Goal: Task Accomplishment & Management: Manage account settings

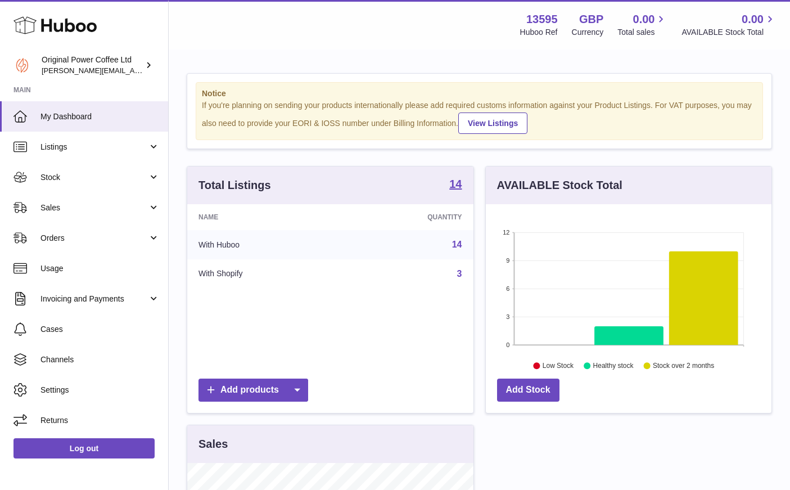
scroll to position [175, 286]
click at [43, 209] on span "Sales" at bounding box center [93, 207] width 107 height 11
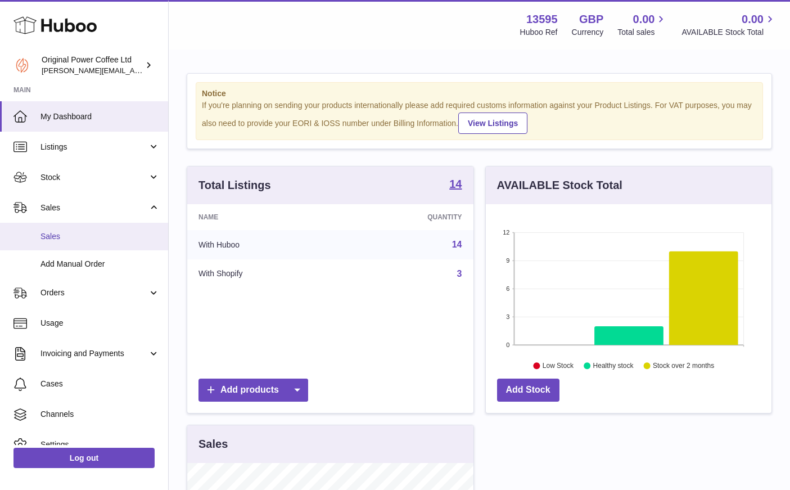
click at [60, 243] on link "Sales" at bounding box center [84, 237] width 168 height 28
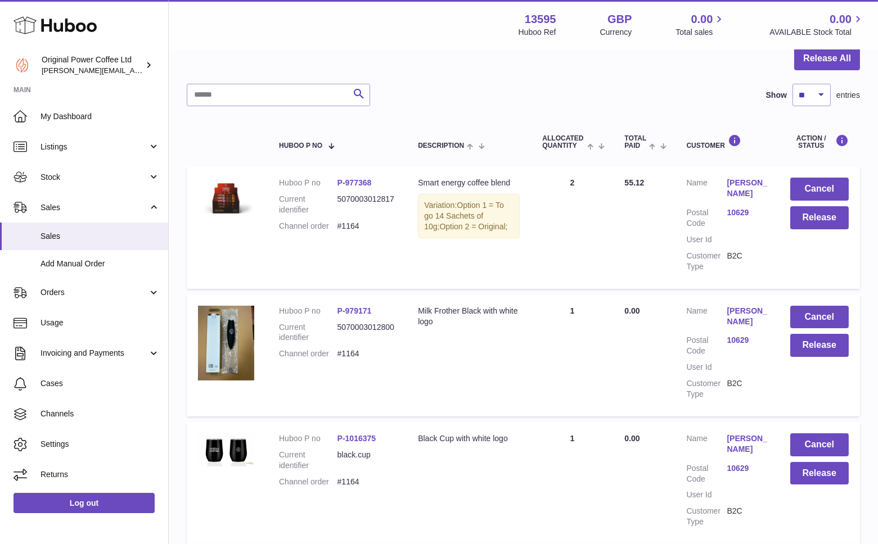
scroll to position [118, 0]
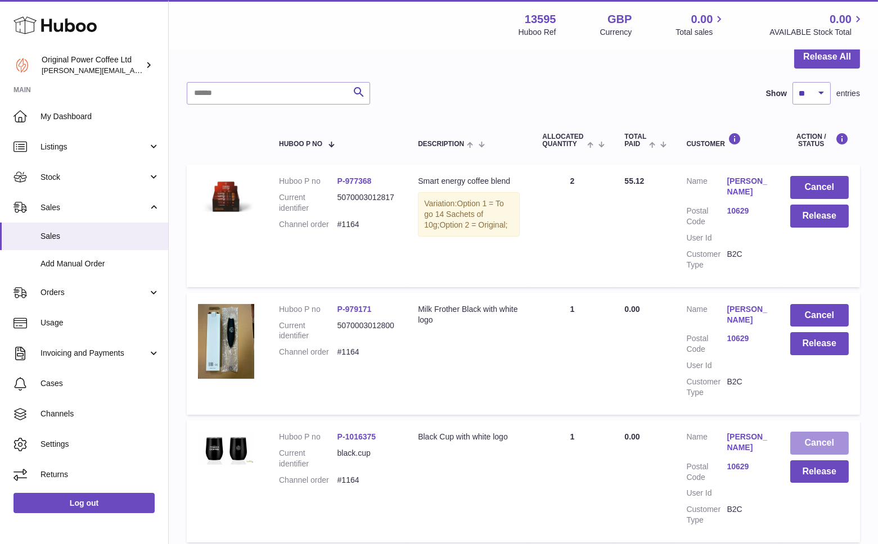
click at [789, 442] on button "Cancel" at bounding box center [819, 443] width 58 height 23
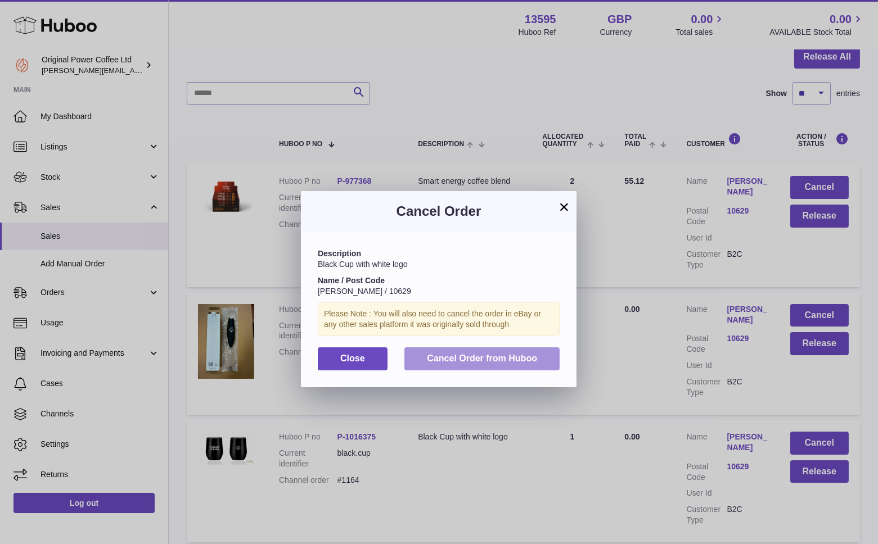
click at [461, 364] on button "Cancel Order from Huboo" at bounding box center [481, 358] width 155 height 23
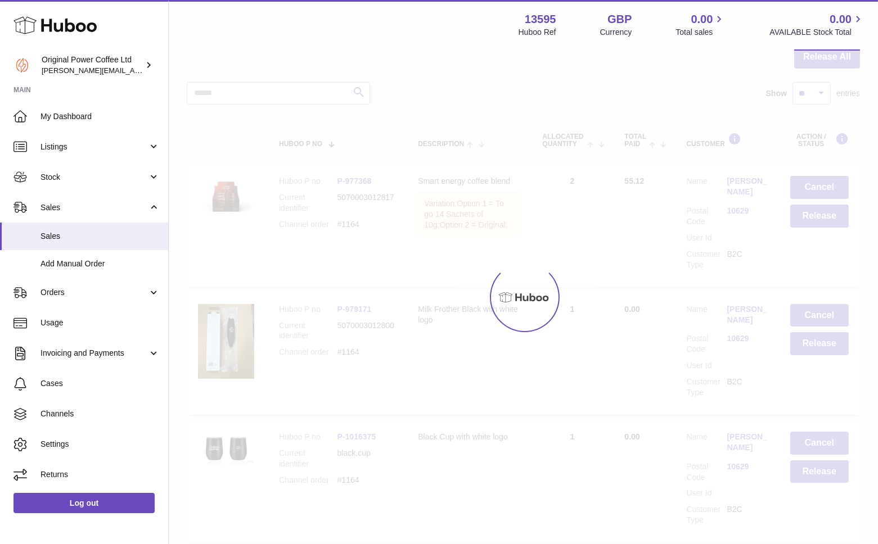
scroll to position [83, 0]
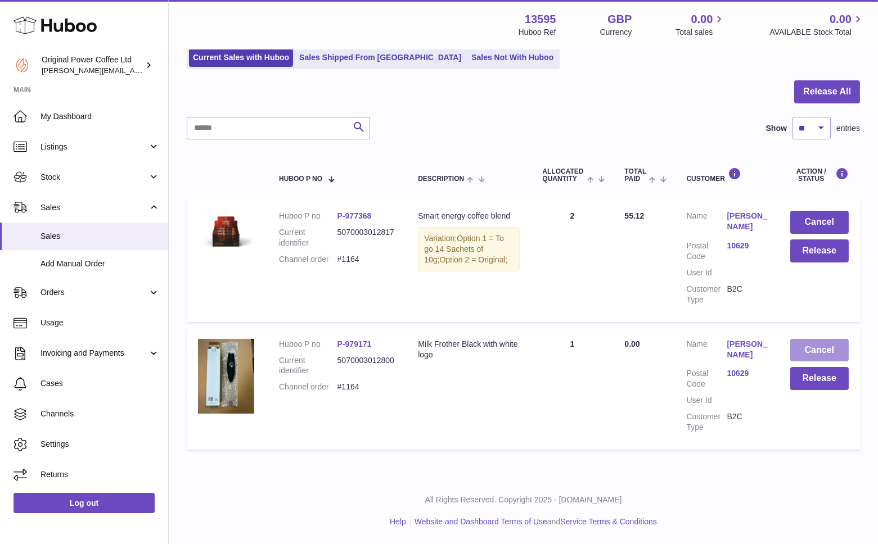
click at [789, 349] on button "Cancel" at bounding box center [819, 350] width 58 height 23
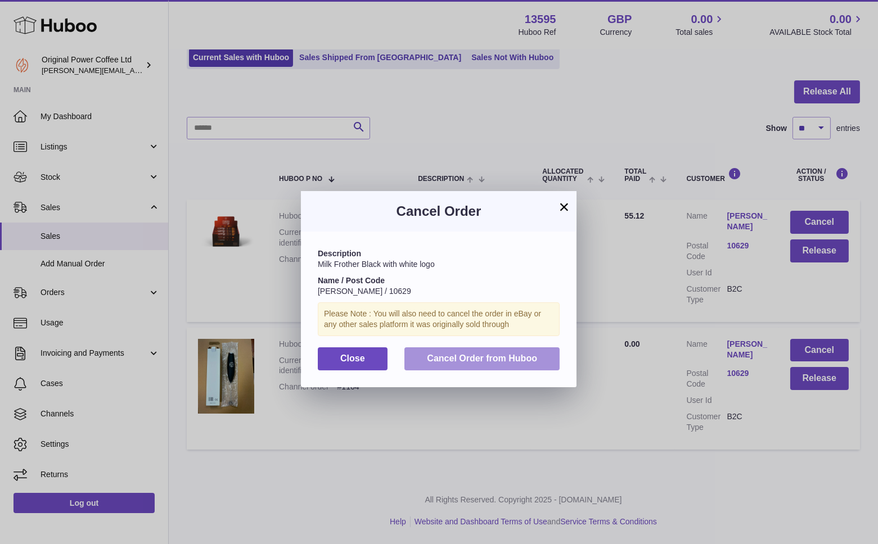
click at [486, 351] on button "Cancel Order from Huboo" at bounding box center [481, 358] width 155 height 23
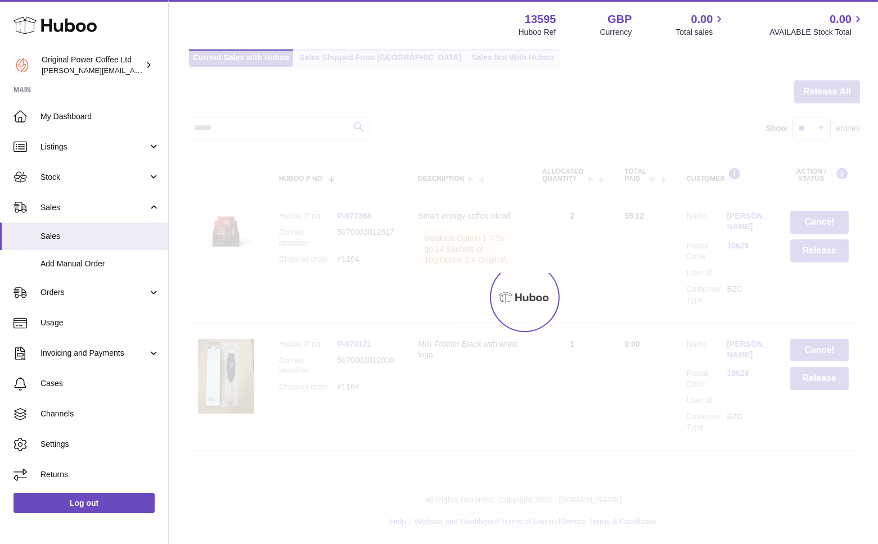
scroll to position [0, 0]
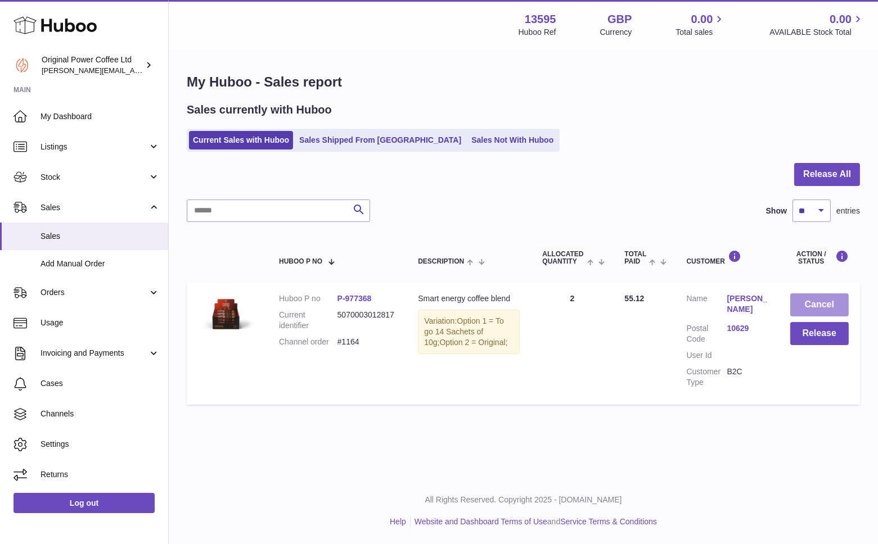
click at [789, 312] on button "Cancel" at bounding box center [819, 305] width 58 height 23
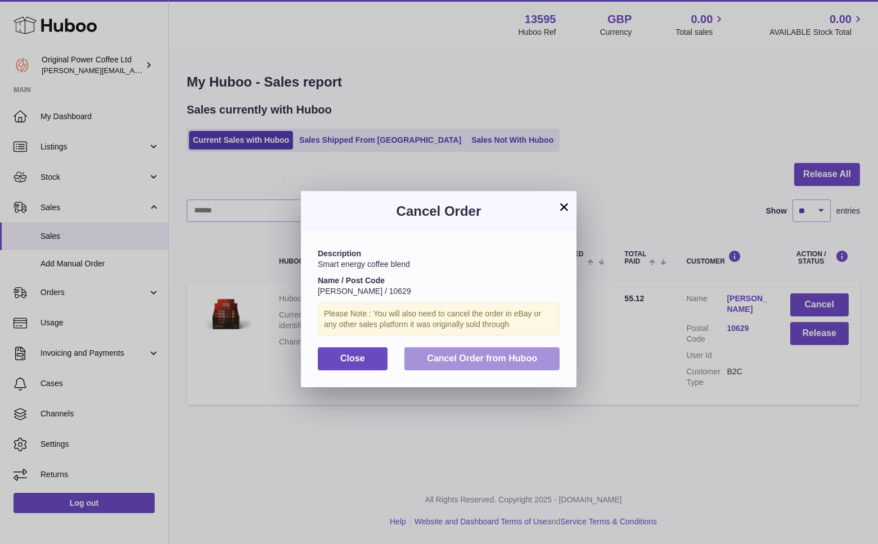
click at [475, 360] on span "Cancel Order from Huboo" at bounding box center [482, 359] width 110 height 10
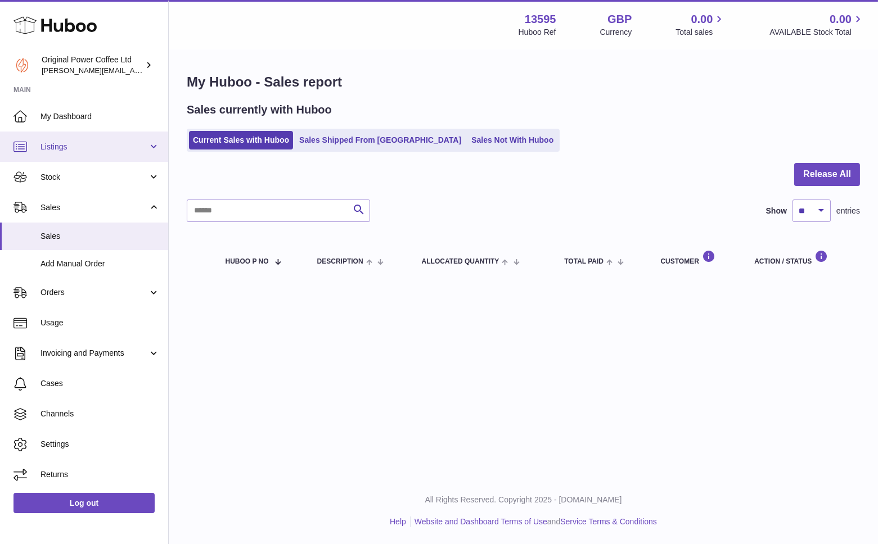
click at [51, 151] on span "Listings" at bounding box center [93, 147] width 107 height 11
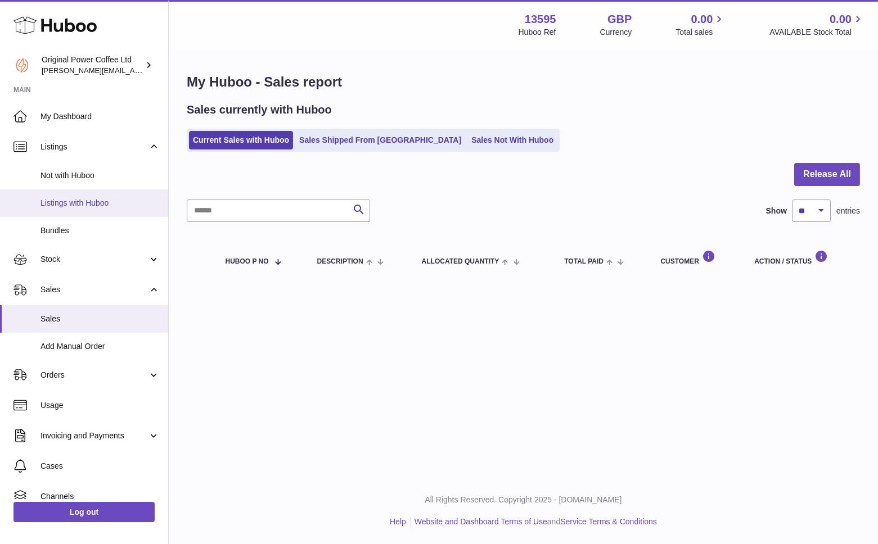
click at [62, 201] on span "Listings with Huboo" at bounding box center [99, 203] width 119 height 11
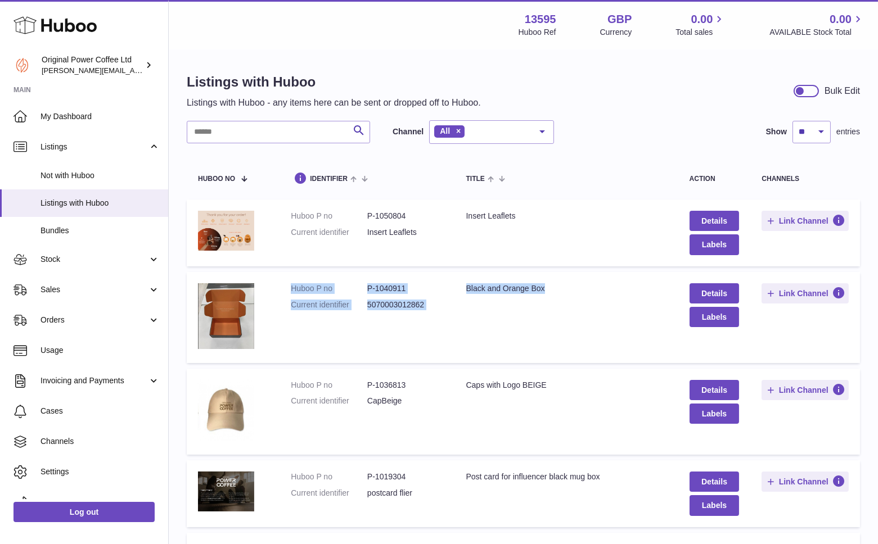
drag, startPoint x: 288, startPoint y: 286, endPoint x: 556, endPoint y: 319, distance: 269.8
click at [556, 319] on tr "Huboo P no P-1040911 Current identifier 5070003012862 Title Black and Orange Bo…" at bounding box center [523, 317] width 673 height 91
copy tr "Huboo P no P-1040911 Current identifier 5070003012862 Title Black and Orange Box"
